Goal: Information Seeking & Learning: Learn about a topic

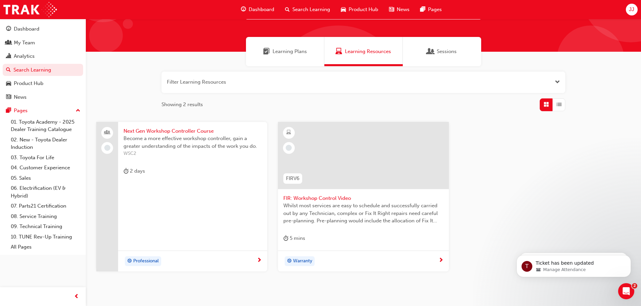
click at [162, 132] on span "Next Gen Workshop Controller Course" at bounding box center [192, 131] width 138 height 8
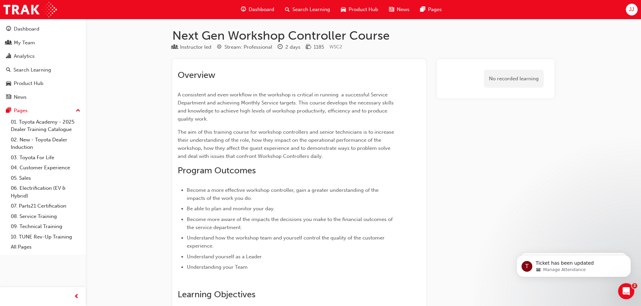
scroll to position [1, 0]
click at [25, 54] on div "Analytics" at bounding box center [24, 56] width 21 height 8
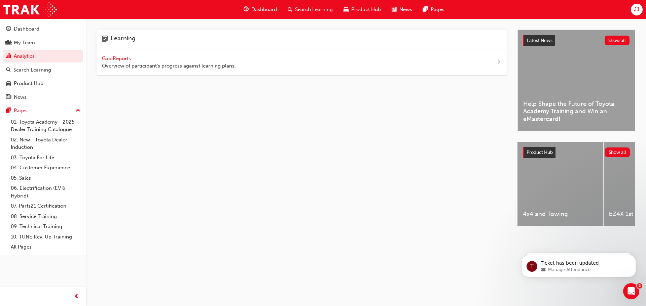
click at [120, 58] on span "Gap Reports" at bounding box center [117, 59] width 30 height 6
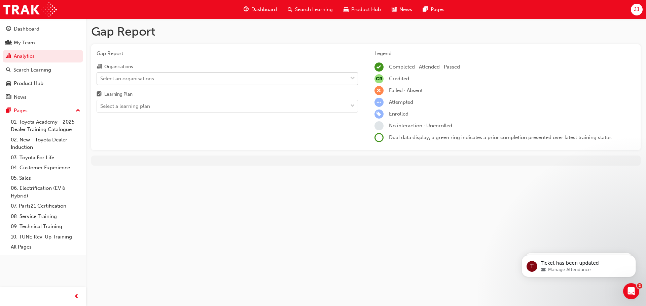
click at [141, 78] on div "Select an organisations" at bounding box center [127, 79] width 54 height 8
click at [101, 78] on input "Organisations Select an organisations" at bounding box center [100, 78] width 1 height 6
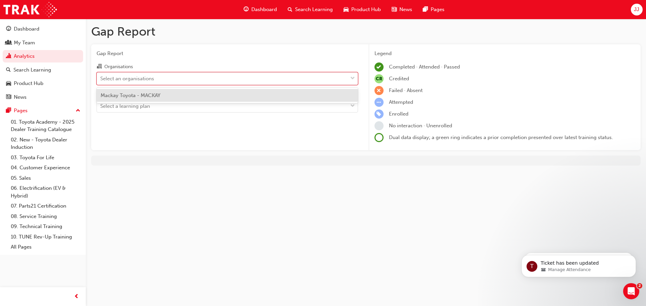
click at [139, 96] on span "Mackay Toyota - MACKAY" at bounding box center [131, 96] width 60 height 6
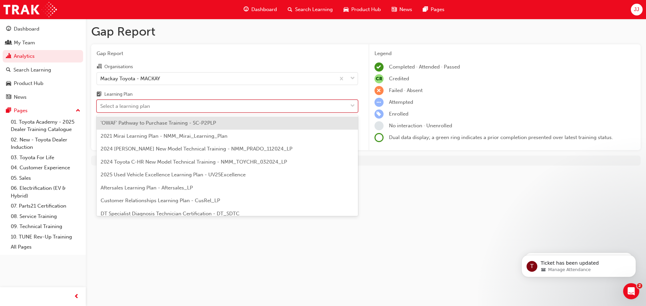
click at [342, 106] on div "Select a learning plan" at bounding box center [222, 107] width 251 height 12
click at [101, 106] on input "Learning Plan option 'OWAF' Pathway to Purchase Training - SC-P2PLP focused, 1 …" at bounding box center [100, 106] width 1 height 6
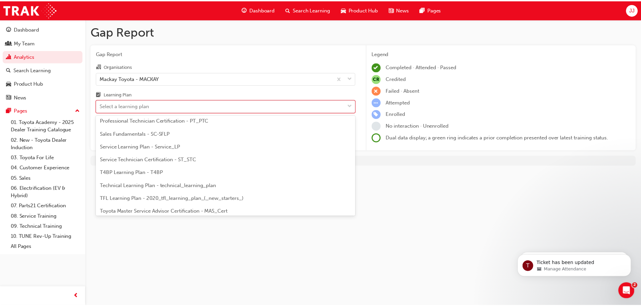
scroll to position [290, 0]
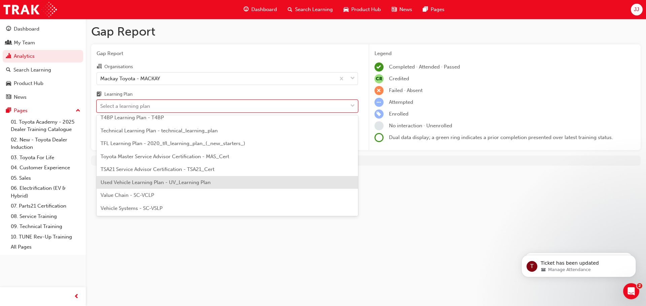
click at [155, 184] on span "Used Vehicle Learning Plan - UV_Learning Plan" at bounding box center [156, 183] width 110 height 6
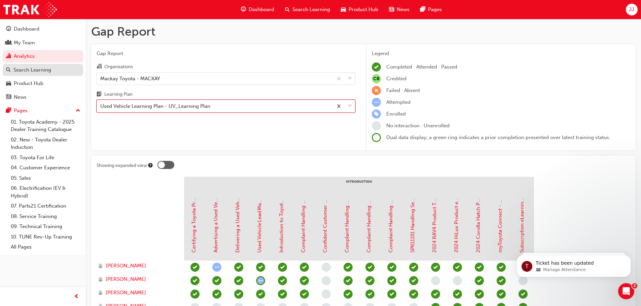
click at [35, 70] on div "Search Learning" at bounding box center [32, 70] width 38 height 8
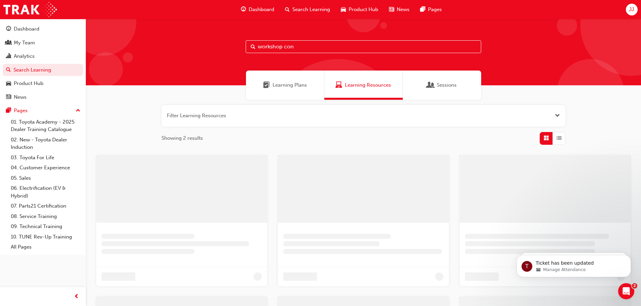
click at [304, 46] on input "workshop con" at bounding box center [363, 46] width 235 height 13
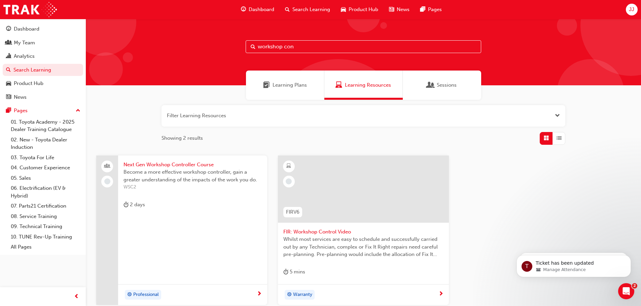
drag, startPoint x: 229, startPoint y: 43, endPoint x: 225, endPoint y: 42, distance: 4.1
click at [220, 43] on div "workshop con" at bounding box center [363, 52] width 555 height 67
type input "used vehicle"
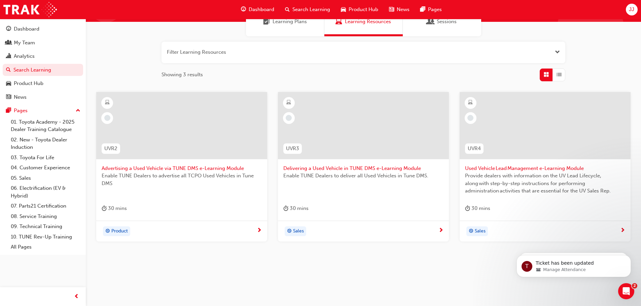
scroll to position [64, 0]
